Goal: Navigation & Orientation: Find specific page/section

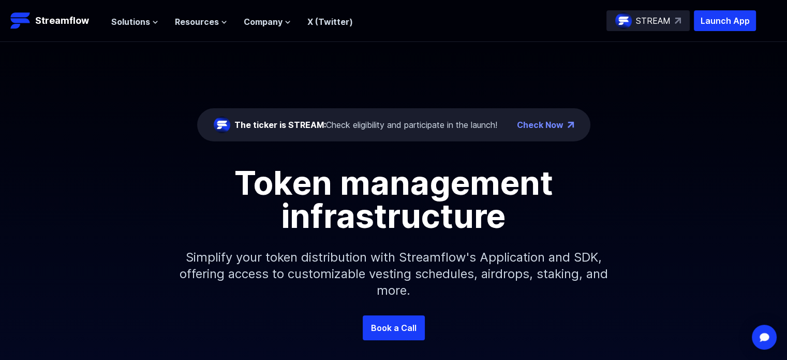
click at [200, 19] on span "Resources" at bounding box center [197, 22] width 44 height 12
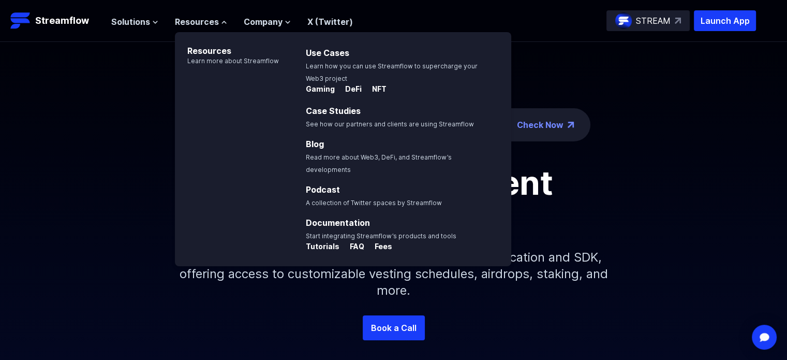
click at [651, 22] on p "STREAM" at bounding box center [653, 20] width 35 height 12
